Goal: Register for event/course

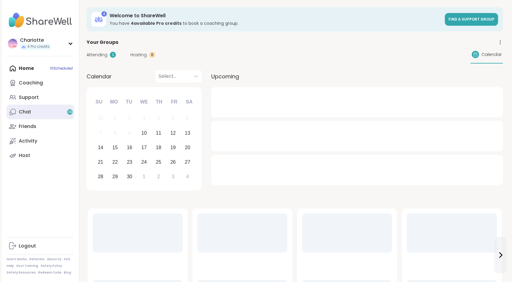
click at [42, 118] on link "Chat 39" at bounding box center [40, 112] width 67 height 15
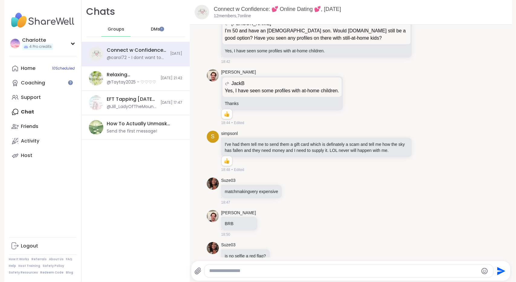
scroll to position [1222, 0]
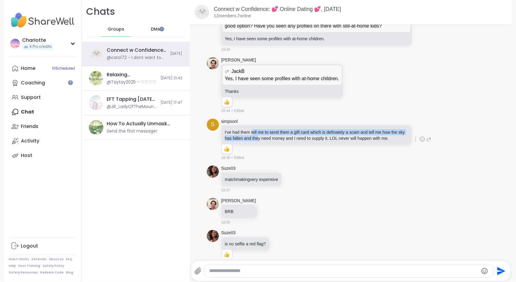
drag, startPoint x: 263, startPoint y: 131, endPoint x: 250, endPoint y: 129, distance: 12.9
click at [250, 129] on p "I've had them tell me to send them a gift card which is definately a scam and t…" at bounding box center [316, 135] width 183 height 12
click at [250, 130] on p "I've had them tell me to send them a gift card which is definately a scam and t…" at bounding box center [316, 135] width 183 height 12
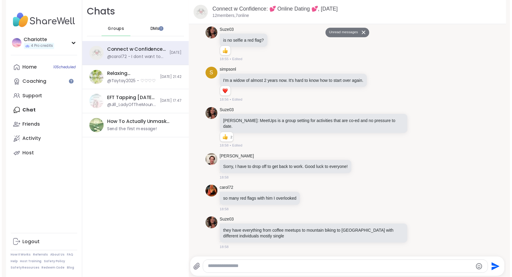
scroll to position [1448, 0]
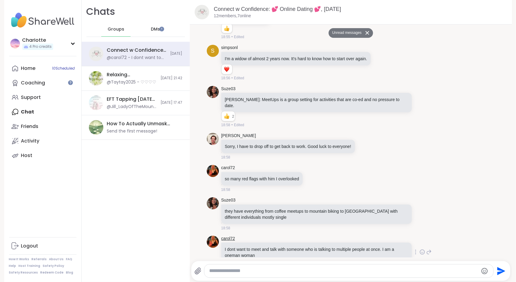
click at [228, 236] on link "carol72" at bounding box center [228, 239] width 14 height 6
click at [30, 137] on link "Activity" at bounding box center [42, 141] width 67 height 15
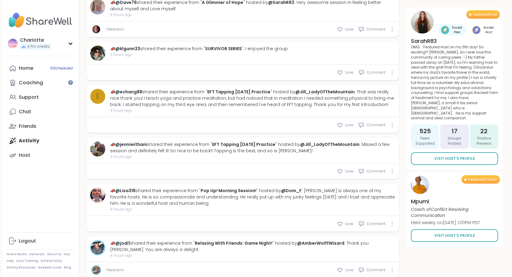
scroll to position [1649, 0]
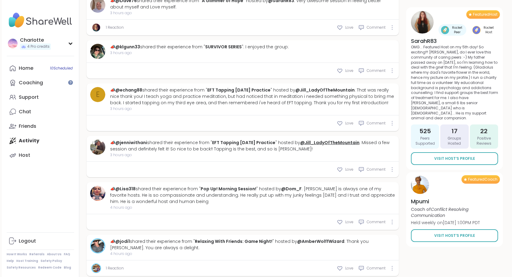
click at [330, 140] on link "@Jill_LadyOfTheMountain" at bounding box center [329, 143] width 59 height 6
type textarea "*"
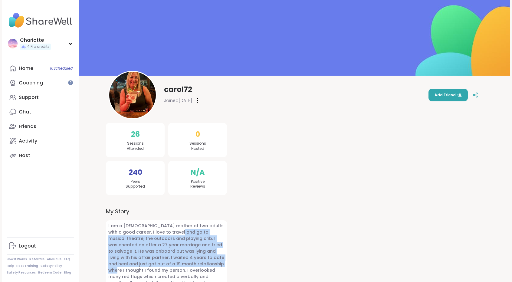
drag, startPoint x: 165, startPoint y: 234, endPoint x: 167, endPoint y: 266, distance: 32.2
click at [167, 266] on span "I am a single mother of two adults with a good career. I love to travel and go …" at bounding box center [166, 267] width 121 height 94
drag, startPoint x: 167, startPoint y: 266, endPoint x: 168, endPoint y: 236, distance: 29.7
click at [168, 236] on span "I am a single mother of two adults with a good career. I love to travel and go …" at bounding box center [166, 267] width 121 height 94
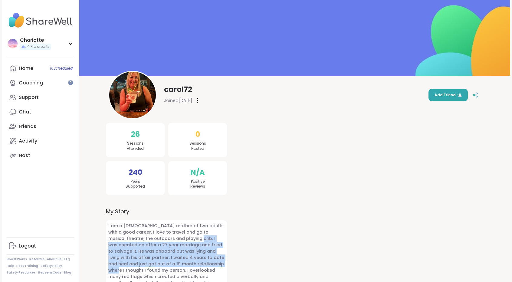
click at [168, 236] on span "I am a single mother of two adults with a good career. I love to travel and go …" at bounding box center [166, 267] width 121 height 94
drag, startPoint x: 168, startPoint y: 236, endPoint x: 159, endPoint y: 264, distance: 28.7
click at [159, 264] on span "I am a single mother of two adults with a good career. I love to travel and go …" at bounding box center [166, 267] width 121 height 94
drag, startPoint x: 159, startPoint y: 264, endPoint x: 167, endPoint y: 237, distance: 28.2
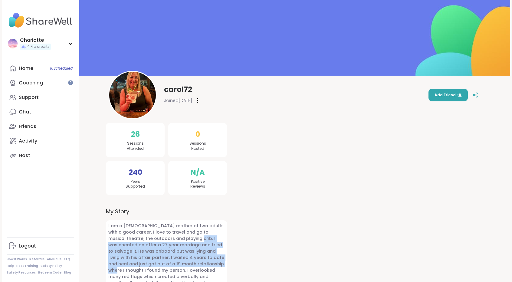
click at [167, 237] on span "I am a single mother of two adults with a good career. I love to travel and go …" at bounding box center [166, 267] width 121 height 94
click at [29, 117] on link "Chat" at bounding box center [40, 112] width 67 height 15
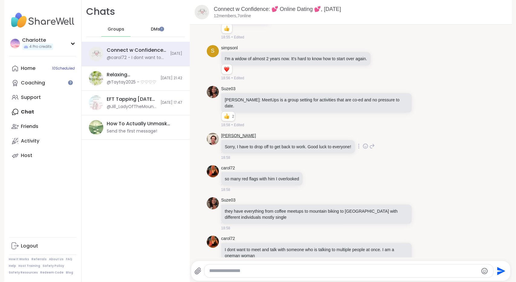
click at [231, 133] on link "heintzman" at bounding box center [238, 136] width 35 height 6
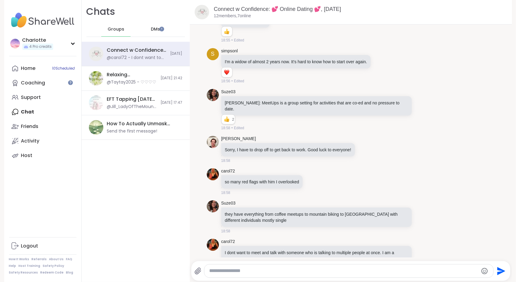
scroll to position [1434, 0]
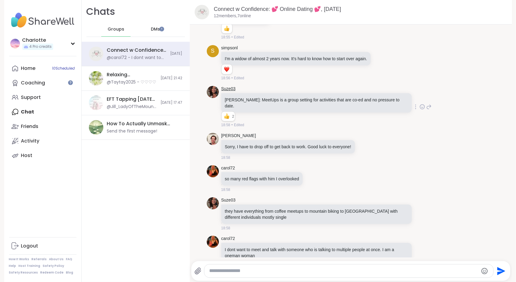
click at [222, 86] on link "Suze03" at bounding box center [228, 89] width 14 height 6
click at [223, 45] on link "simpsonl" at bounding box center [229, 48] width 17 height 6
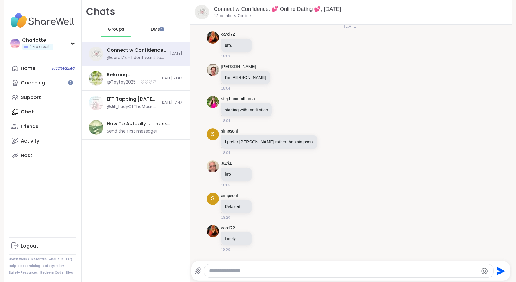
scroll to position [0, 0]
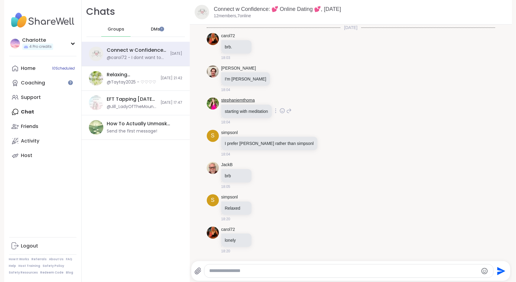
click at [237, 97] on link "stephaniemthoma" at bounding box center [238, 100] width 34 height 6
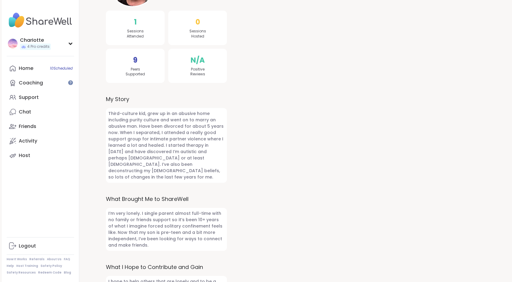
scroll to position [123, 0]
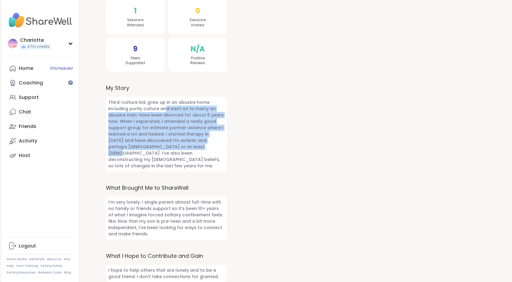
drag, startPoint x: 164, startPoint y: 111, endPoint x: 159, endPoint y: 150, distance: 39.3
click at [159, 150] on span "Third-culture kid, grew up in an abusive home including purity culture and went…" at bounding box center [166, 134] width 121 height 75
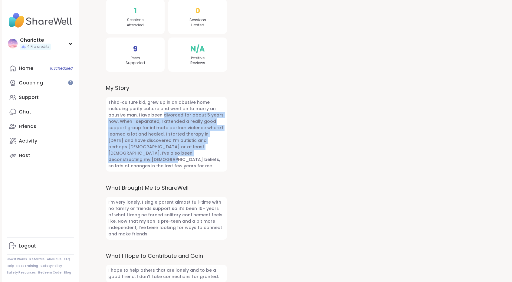
drag, startPoint x: 159, startPoint y: 150, endPoint x: 166, endPoint y: 114, distance: 36.6
click at [166, 114] on span "Third-culture kid, grew up in an abusive home including purity culture and went…" at bounding box center [166, 134] width 121 height 75
drag, startPoint x: 166, startPoint y: 114, endPoint x: 160, endPoint y: 146, distance: 31.9
click at [160, 146] on span "Third-culture kid, grew up in an abusive home including purity culture and went…" at bounding box center [166, 134] width 121 height 75
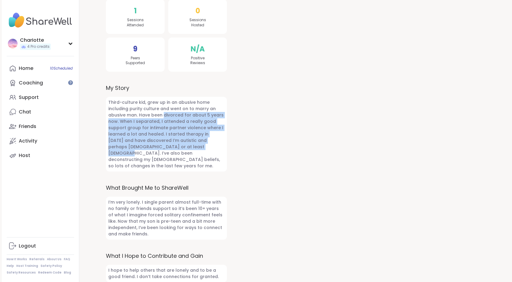
click at [160, 146] on span "Third-culture kid, grew up in an abusive home including purity culture and went…" at bounding box center [166, 134] width 121 height 75
drag, startPoint x: 160, startPoint y: 146, endPoint x: 171, endPoint y: 111, distance: 36.3
click at [171, 111] on span "Third-culture kid, grew up in an abusive home including purity culture and went…" at bounding box center [166, 134] width 121 height 75
drag, startPoint x: 171, startPoint y: 111, endPoint x: 164, endPoint y: 145, distance: 34.9
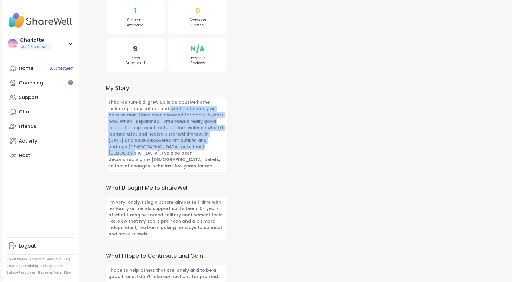
click at [164, 145] on span "Third-culture kid, grew up in an abusive home including purity culture and went…" at bounding box center [166, 134] width 121 height 75
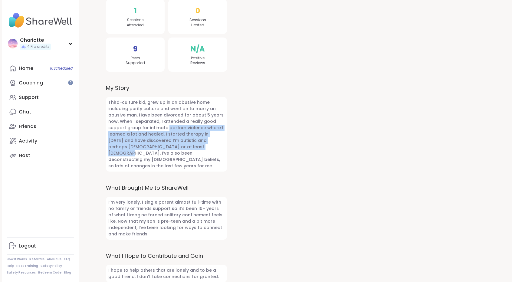
drag, startPoint x: 164, startPoint y: 145, endPoint x: 169, endPoint y: 121, distance: 24.1
click at [169, 121] on span "Third-culture kid, grew up in an abusive home including purity culture and went…" at bounding box center [166, 134] width 121 height 75
drag, startPoint x: 169, startPoint y: 121, endPoint x: 162, endPoint y: 148, distance: 27.5
click at [162, 148] on span "Third-culture kid, grew up in an abusive home including purity culture and went…" at bounding box center [166, 134] width 121 height 75
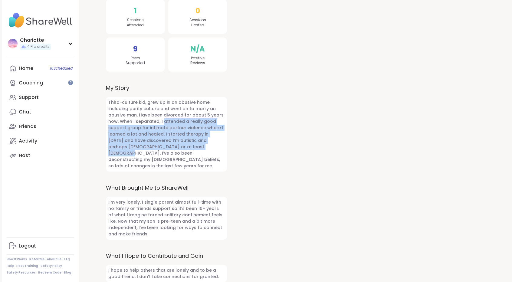
click at [162, 148] on span "Third-culture kid, grew up in an abusive home including purity culture and went…" at bounding box center [166, 134] width 121 height 75
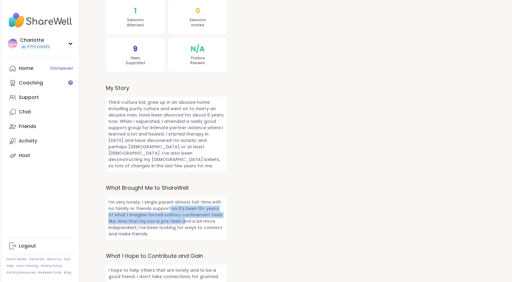
drag, startPoint x: 160, startPoint y: 201, endPoint x: 161, endPoint y: 218, distance: 17.3
click at [161, 218] on span "I’m very lonely. I single parent almost full-time with no family or friends sup…" at bounding box center [166, 218] width 121 height 43
drag, startPoint x: 161, startPoint y: 218, endPoint x: 164, endPoint y: 203, distance: 15.1
click at [164, 203] on span "I’m very lonely. I single parent almost full-time with no family or friends sup…" at bounding box center [166, 218] width 121 height 43
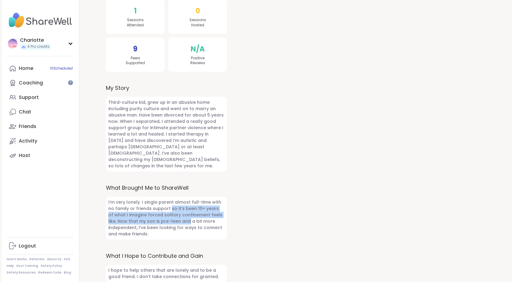
click at [164, 203] on span "I’m very lonely. I single parent almost full-time with no family or friends sup…" at bounding box center [166, 218] width 121 height 43
drag, startPoint x: 164, startPoint y: 203, endPoint x: 162, endPoint y: 215, distance: 11.6
click at [162, 215] on span "I’m very lonely. I single parent almost full-time with no family or friends sup…" at bounding box center [166, 218] width 121 height 43
drag, startPoint x: 162, startPoint y: 215, endPoint x: 168, endPoint y: 202, distance: 13.7
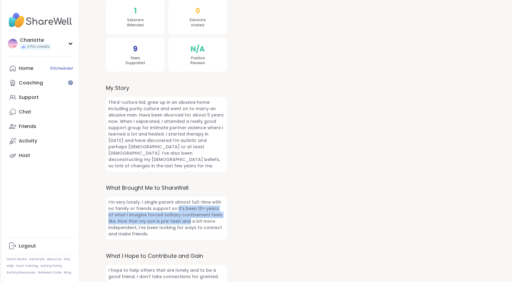
click at [168, 202] on span "I’m very lonely. I single parent almost full-time with no family or friends sup…" at bounding box center [166, 218] width 121 height 43
drag, startPoint x: 168, startPoint y: 202, endPoint x: 163, endPoint y: 216, distance: 14.4
click at [163, 216] on span "I’m very lonely. I single parent almost full-time with no family or friends sup…" at bounding box center [166, 218] width 121 height 43
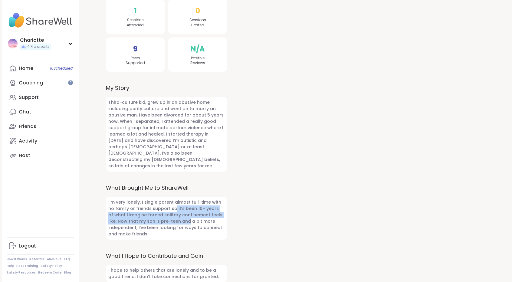
drag, startPoint x: 163, startPoint y: 216, endPoint x: 166, endPoint y: 203, distance: 13.1
click at [166, 203] on span "I’m very lonely. I single parent almost full-time with no family or friends sup…" at bounding box center [166, 218] width 121 height 43
drag, startPoint x: 166, startPoint y: 203, endPoint x: 164, endPoint y: 218, distance: 15.3
click at [164, 218] on span "I’m very lonely. I single parent almost full-time with no family or friends sup…" at bounding box center [166, 218] width 121 height 43
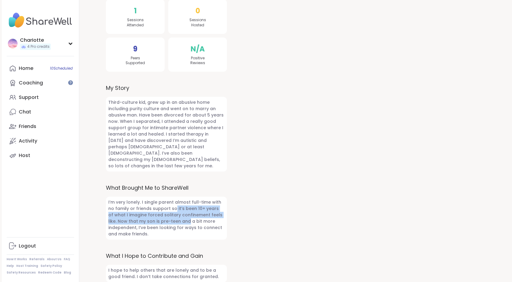
click at [164, 218] on span "I’m very lonely. I single parent almost full-time with no family or friends sup…" at bounding box center [166, 218] width 121 height 43
drag, startPoint x: 164, startPoint y: 218, endPoint x: 166, endPoint y: 204, distance: 14.3
click at [166, 204] on span "I’m very lonely. I single parent almost full-time with no family or friends sup…" at bounding box center [166, 218] width 121 height 43
drag, startPoint x: 166, startPoint y: 204, endPoint x: 164, endPoint y: 217, distance: 12.8
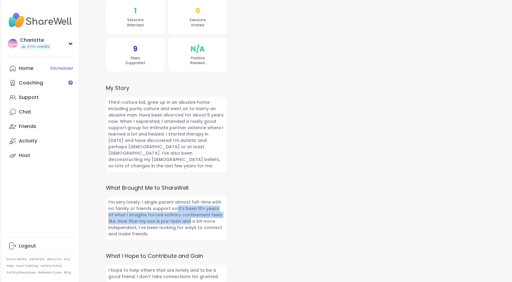
click at [164, 217] on span "I’m very lonely. I single parent almost full-time with no family or friends sup…" at bounding box center [166, 218] width 121 height 43
drag, startPoint x: 164, startPoint y: 217, endPoint x: 168, endPoint y: 202, distance: 14.8
click at [168, 202] on span "I’m very lonely. I single parent almost full-time with no family or friends sup…" at bounding box center [166, 218] width 121 height 43
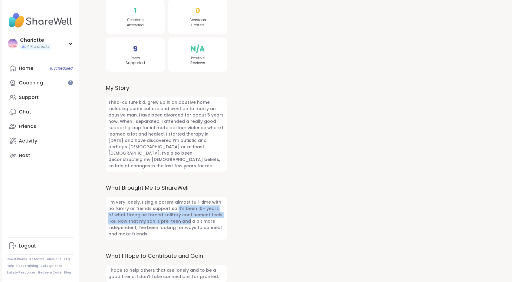
drag, startPoint x: 168, startPoint y: 202, endPoint x: 166, endPoint y: 215, distance: 12.3
click at [166, 215] on span "I’m very lonely. I single parent almost full-time with no family or friends sup…" at bounding box center [166, 218] width 121 height 43
drag, startPoint x: 166, startPoint y: 215, endPoint x: 167, endPoint y: 204, distance: 10.6
click at [167, 204] on span "I’m very lonely. I single parent almost full-time with no family or friends sup…" at bounding box center [166, 218] width 121 height 43
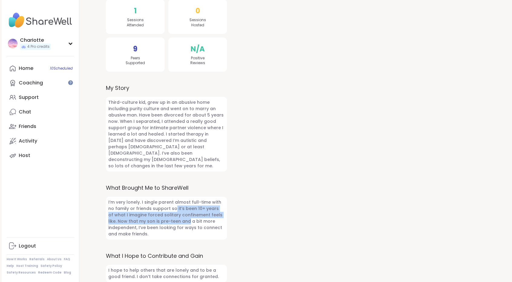
click at [167, 204] on span "I’m very lonely. I single parent almost full-time with no family or friends sup…" at bounding box center [166, 218] width 121 height 43
drag, startPoint x: 167, startPoint y: 204, endPoint x: 166, endPoint y: 213, distance: 8.8
click at [166, 213] on span "I’m very lonely. I single parent almost full-time with no family or friends sup…" at bounding box center [166, 218] width 121 height 43
drag, startPoint x: 166, startPoint y: 213, endPoint x: 167, endPoint y: 205, distance: 7.7
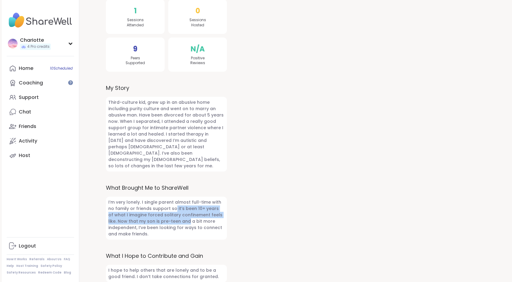
click at [167, 205] on span "I’m very lonely. I single parent almost full-time with no family or friends sup…" at bounding box center [166, 218] width 121 height 43
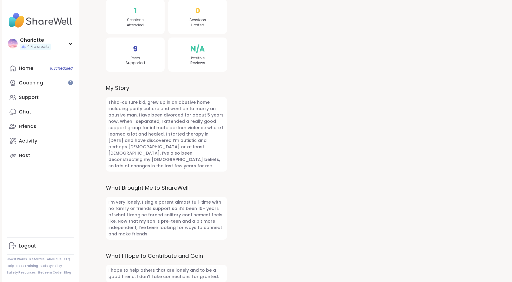
scroll to position [0, 0]
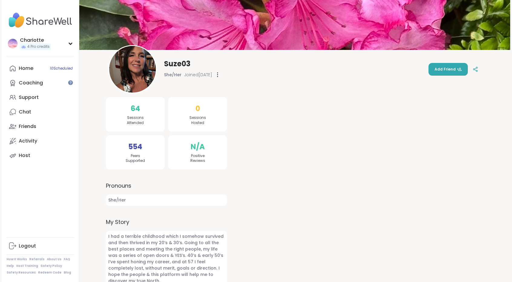
scroll to position [37, 0]
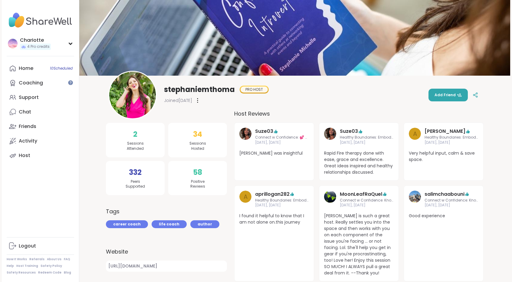
click at [313, 93] on div "stephaniemthoma PRO HOST Joined Feb 2025 Add Friend" at bounding box center [294, 95] width 373 height 48
click at [261, 101] on div "Joined Feb 2025" at bounding box center [216, 101] width 105 height 10
click at [32, 138] on div "Activity" at bounding box center [28, 141] width 18 height 7
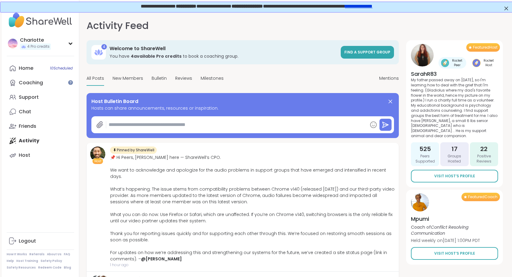
type textarea "*"
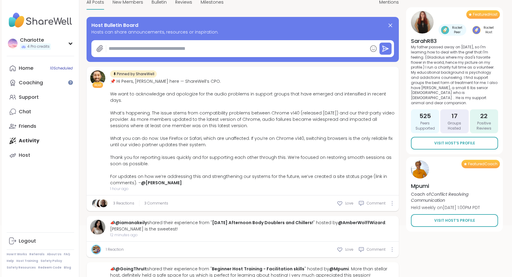
scroll to position [77, 0]
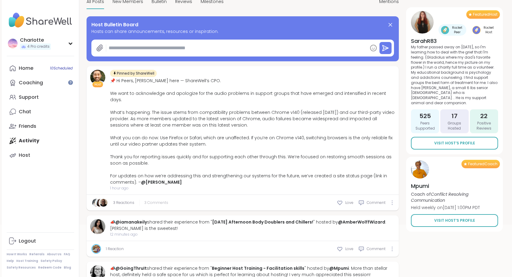
click at [158, 200] on span "3 Comments" at bounding box center [156, 202] width 24 height 5
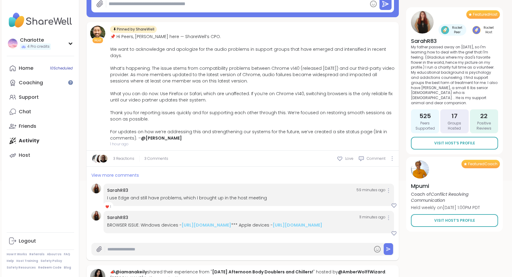
scroll to position [123, 0]
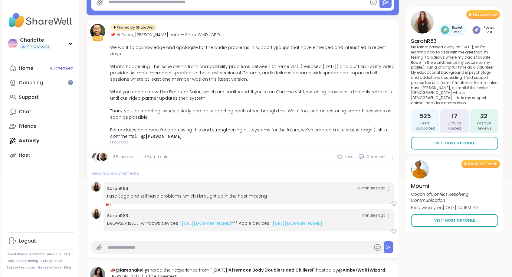
click at [123, 171] on span "View more comments" at bounding box center [115, 174] width 48 height 6
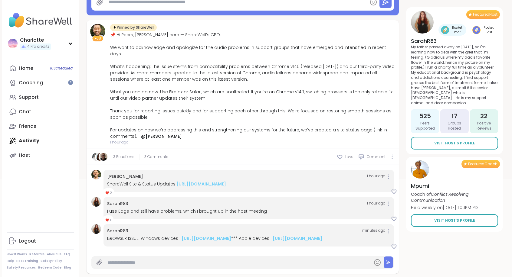
click at [191, 181] on link "https://sharewellnow.notion.site/ShareWell-Site-Status-Updates-269819065a7e8024…" at bounding box center [201, 184] width 50 height 6
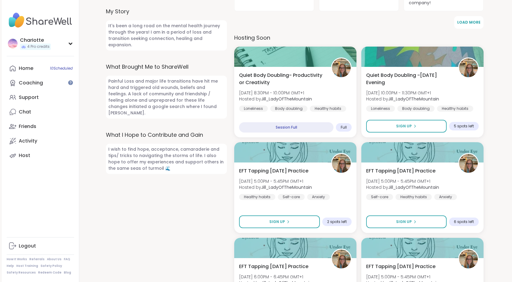
scroll to position [278, 0]
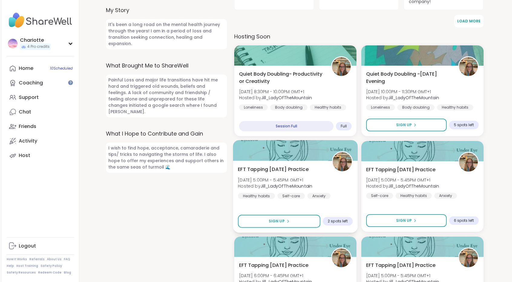
click at [320, 148] on div at bounding box center [295, 150] width 125 height 21
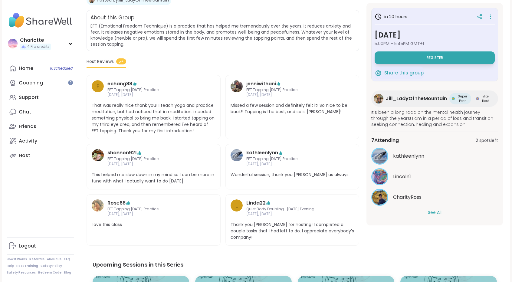
click at [433, 214] on button "See All" at bounding box center [435, 212] width 14 height 6
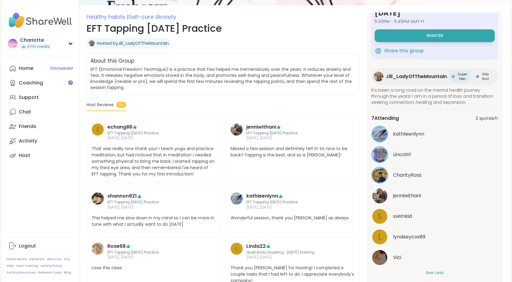
scroll to position [43, 0]
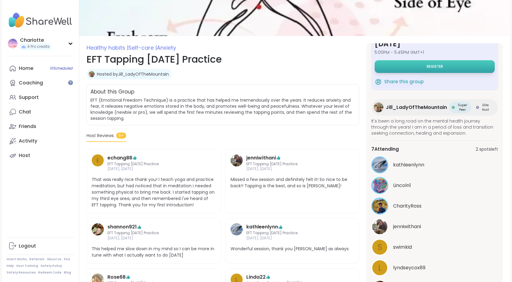
click at [457, 68] on button "Register" at bounding box center [435, 66] width 120 height 13
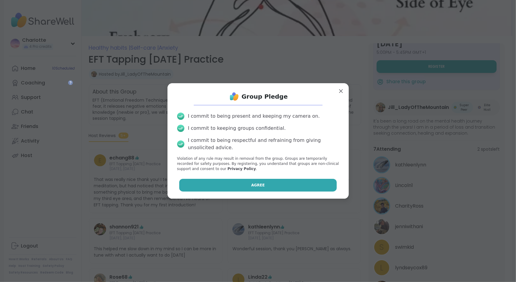
click at [260, 183] on button "Agree" at bounding box center [258, 185] width 158 height 13
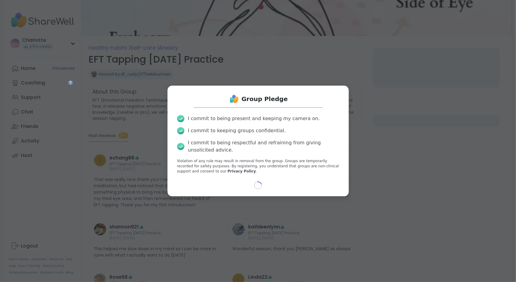
select select "**"
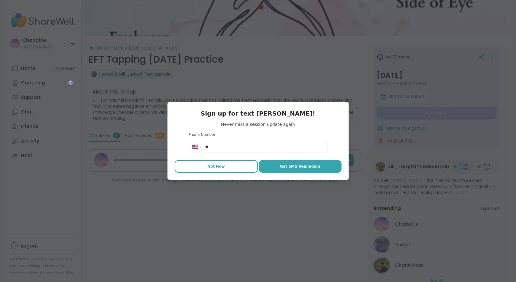
click at [225, 170] on button "Not Now" at bounding box center [216, 166] width 83 height 13
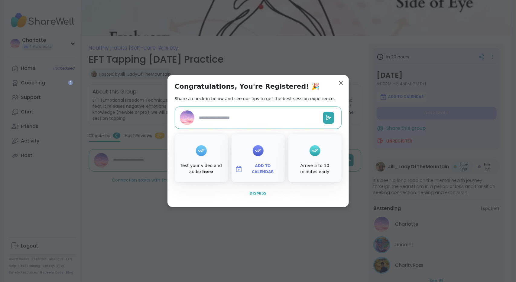
click at [258, 190] on button "Dismiss" at bounding box center [258, 193] width 167 height 13
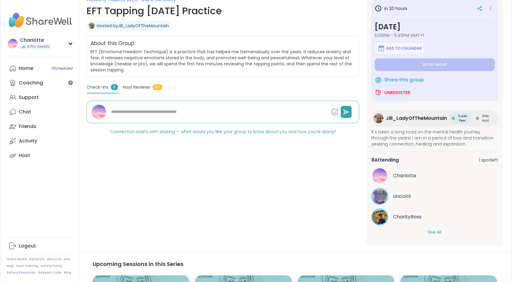
scroll to position [133, 0]
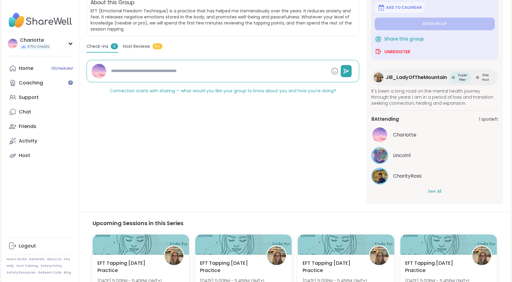
click at [430, 193] on button "See All" at bounding box center [435, 191] width 14 height 6
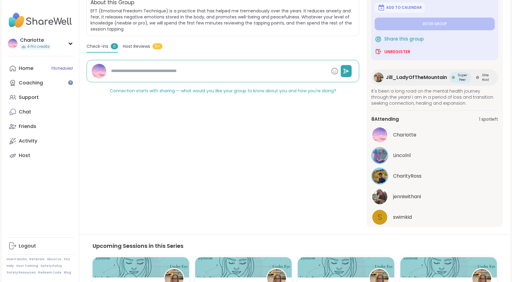
click at [137, 44] on span "Host Reviews" at bounding box center [136, 46] width 27 height 6
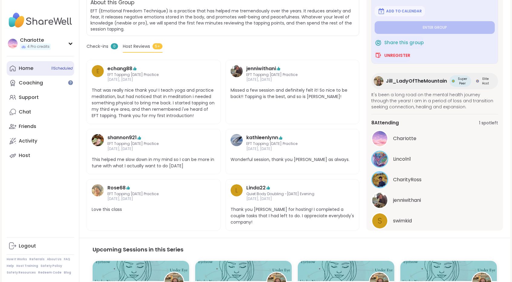
click at [28, 61] on link "Home 11 Scheduled" at bounding box center [40, 68] width 67 height 15
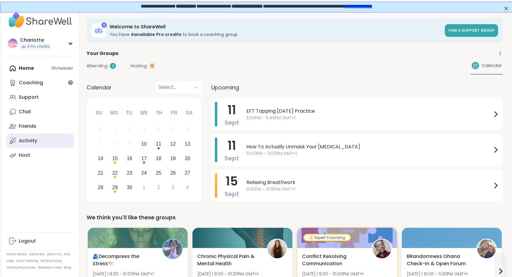
click at [38, 143] on link "Activity" at bounding box center [40, 141] width 67 height 15
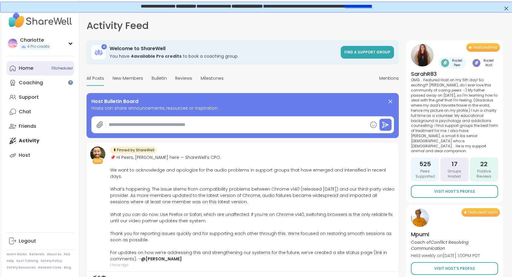
type textarea "*"
click at [44, 65] on link "Home 11 Scheduled" at bounding box center [40, 68] width 67 height 15
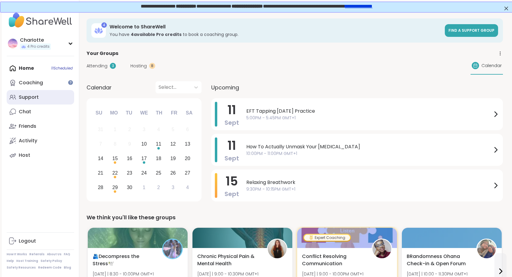
click at [44, 101] on link "Support" at bounding box center [40, 97] width 67 height 15
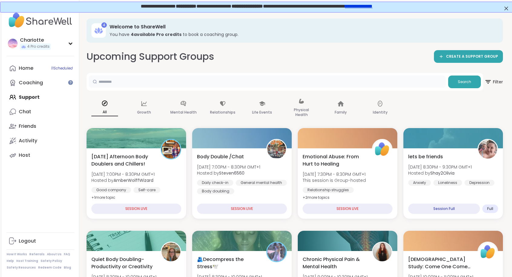
click at [320, 77] on input "text" at bounding box center [267, 82] width 357 height 12
type input "****"
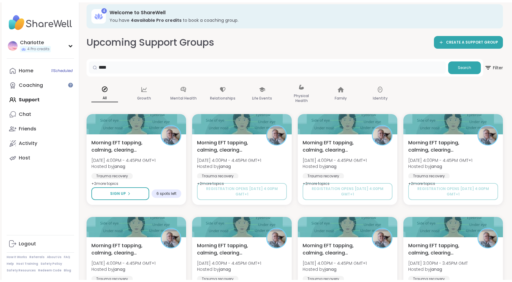
scroll to position [18, 0]
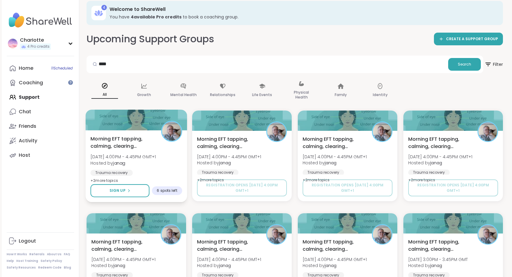
click at [150, 152] on div "Morning EFT tapping, calming, clearing exercises Fri, Sep 12 | 4:00PM - 4:45PM …" at bounding box center [136, 159] width 92 height 49
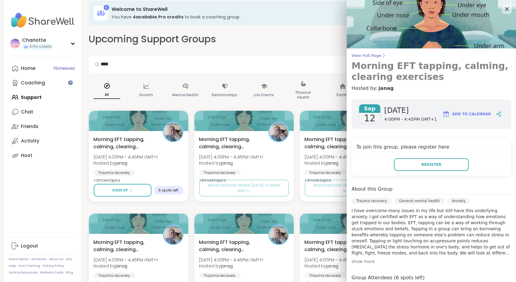
click at [367, 56] on span "View Full Page" at bounding box center [432, 55] width 160 height 5
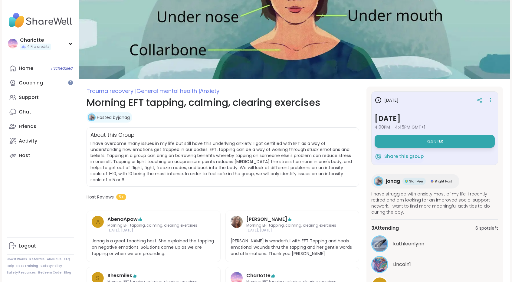
click at [393, 187] on div "janag Star Peer Bright Host" at bounding box center [415, 181] width 88 height 15
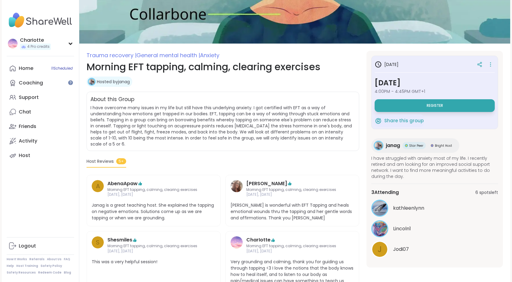
click at [387, 202] on div "kathleenlynn" at bounding box center [434, 208] width 127 height 17
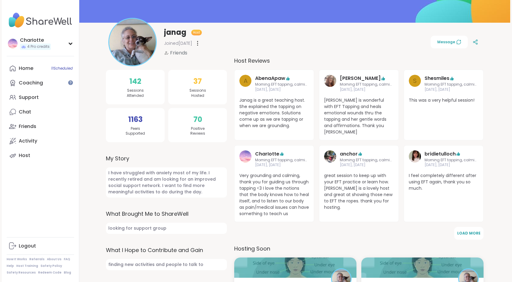
scroll to position [80, 0]
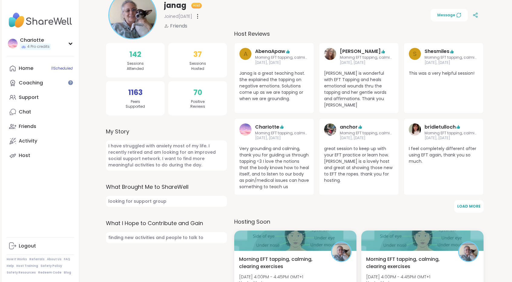
drag, startPoint x: 0, startPoint y: 0, endPoint x: 516, endPoint y: 124, distance: 530.8
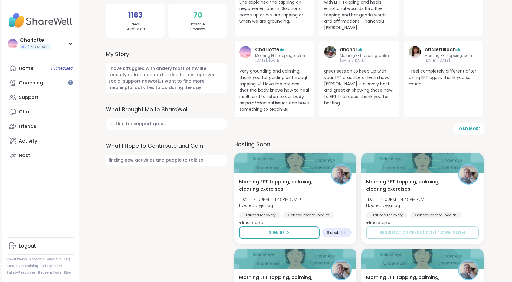
scroll to position [158, 0]
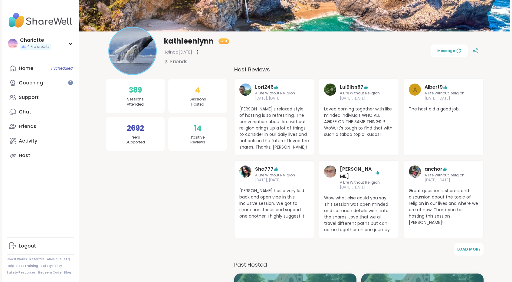
scroll to position [50, 0]
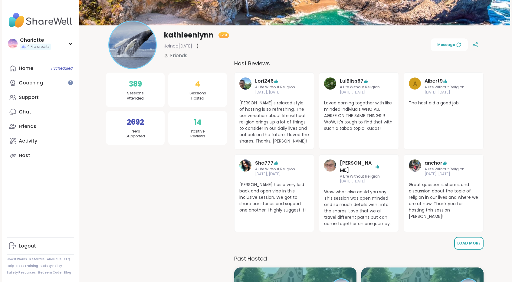
click at [467, 241] on span "Load More" at bounding box center [468, 243] width 23 height 5
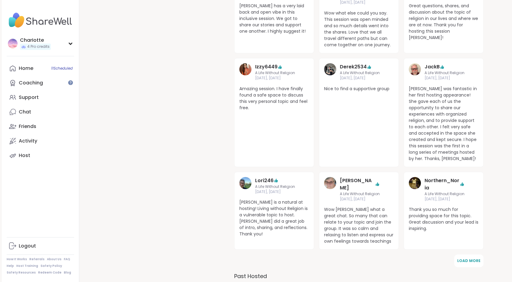
scroll to position [230, 0]
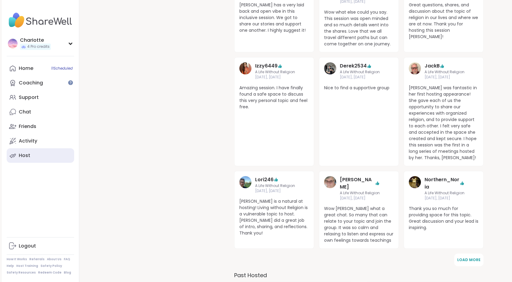
click at [33, 148] on link "Host" at bounding box center [40, 155] width 67 height 15
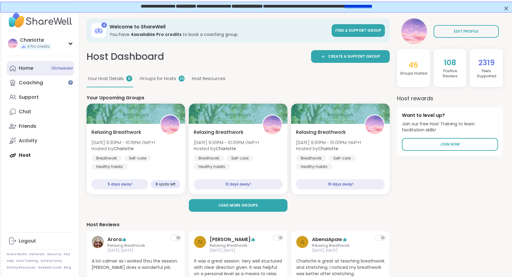
click at [45, 66] on link "Home 11 Scheduled" at bounding box center [40, 68] width 67 height 15
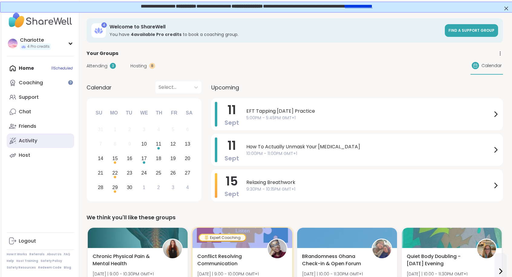
click at [28, 139] on div "Activity" at bounding box center [28, 141] width 18 height 7
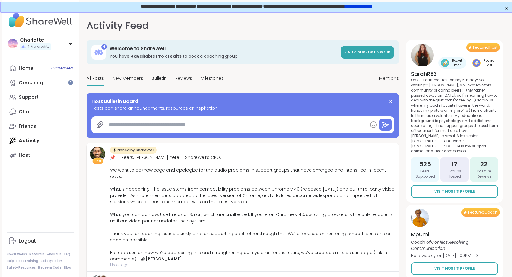
click at [316, 19] on div "Activity Feed Mentions" at bounding box center [243, 25] width 312 height 15
click at [372, 5] on link "**********" at bounding box center [358, 5] width 28 height 5
click at [199, 32] on div "Activity Feed Mentions" at bounding box center [243, 25] width 312 height 15
click at [195, 23] on div "Activity Feed Mentions" at bounding box center [243, 25] width 312 height 15
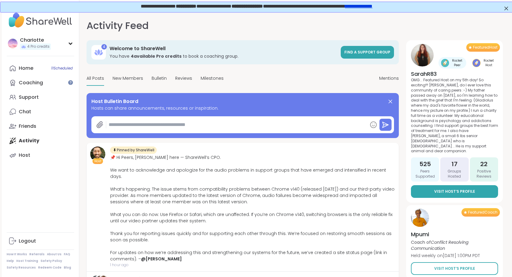
click at [431, 185] on link "Visit Host’s Profile" at bounding box center [454, 191] width 87 height 13
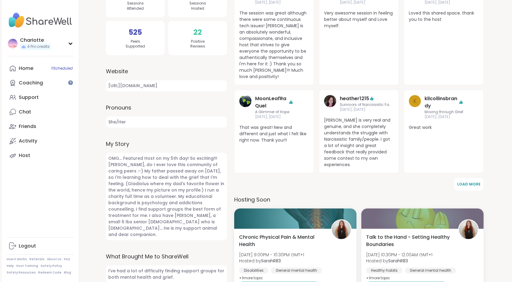
scroll to position [131, 0]
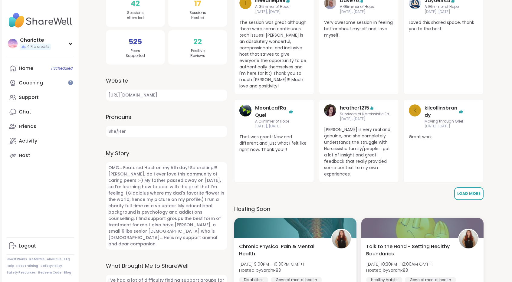
click at [470, 195] on span "Load More" at bounding box center [468, 193] width 23 height 5
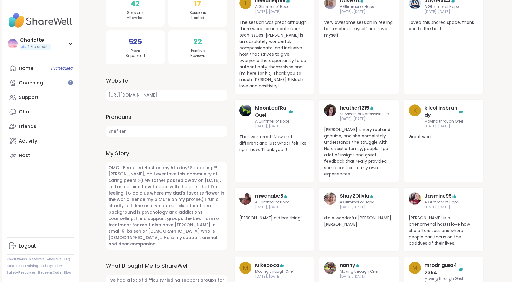
scroll to position [378, 0]
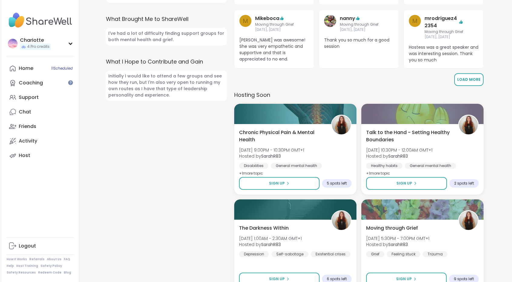
click at [478, 73] on button "Load More" at bounding box center [468, 79] width 29 height 13
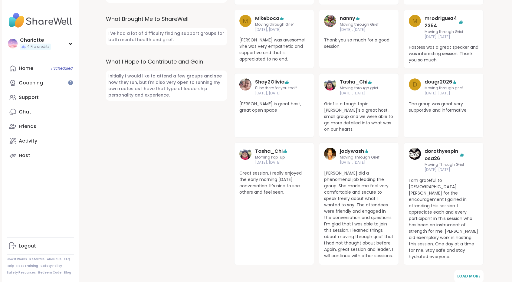
scroll to position [396, 0]
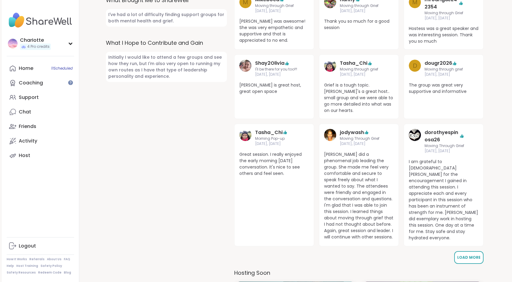
click at [462, 251] on button "Load More" at bounding box center [468, 257] width 29 height 13
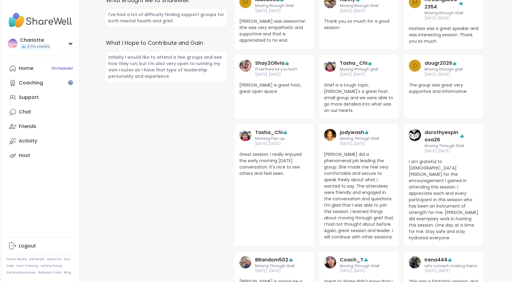
scroll to position [487, 0]
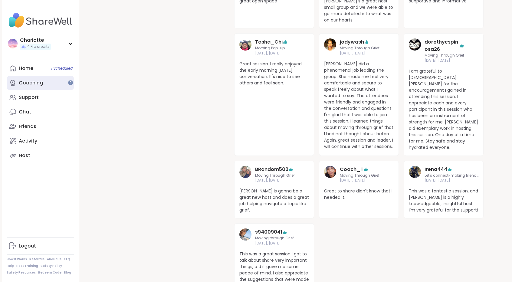
click at [57, 76] on link "Coaching" at bounding box center [40, 83] width 67 height 15
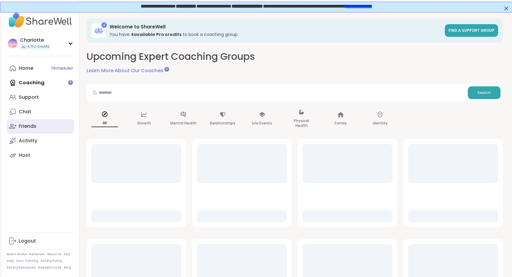
click at [39, 132] on link "Friends" at bounding box center [40, 126] width 67 height 15
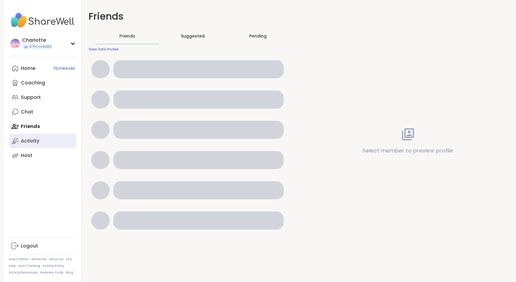
click at [36, 137] on link "Activity" at bounding box center [42, 141] width 67 height 15
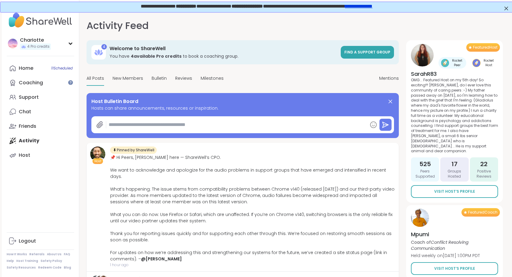
type textarea "*"
